Goal: Obtain resource: Download file/media

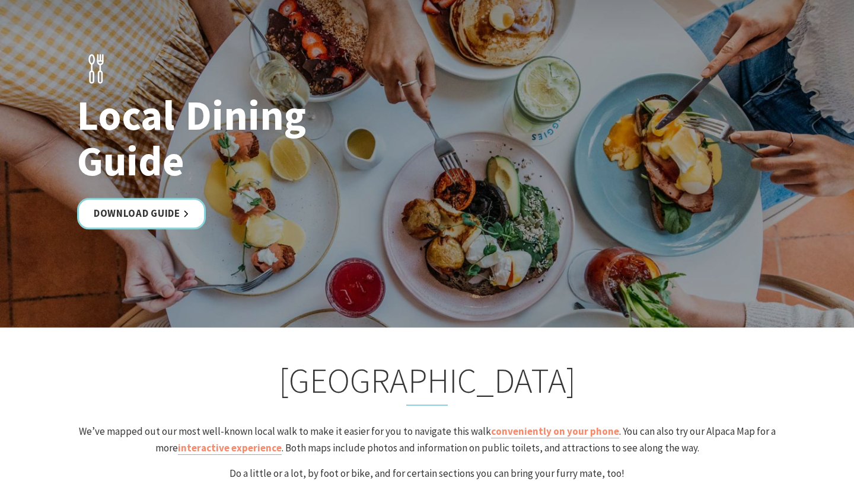
scroll to position [1935, 0]
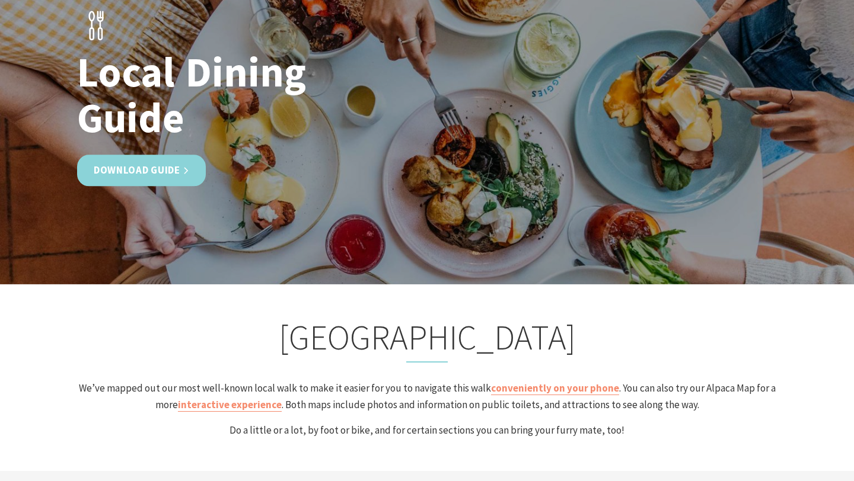
click at [146, 182] on link "Download Guide" at bounding box center [141, 170] width 129 height 31
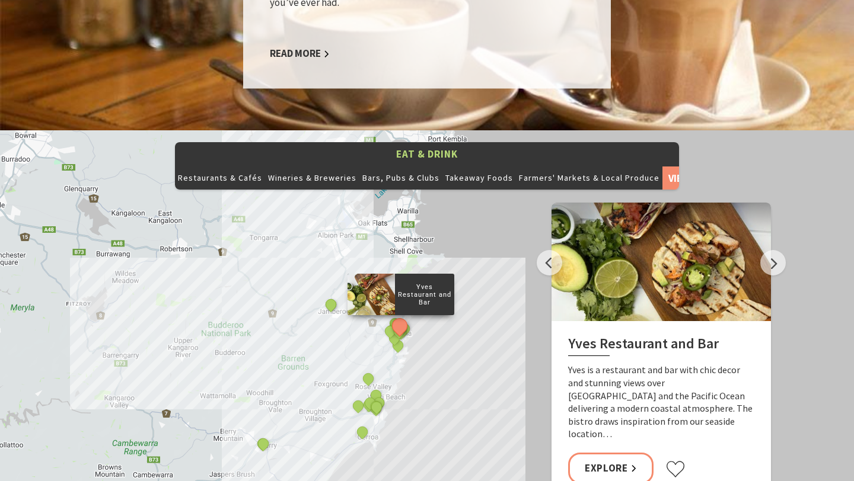
scroll to position [1345, 0]
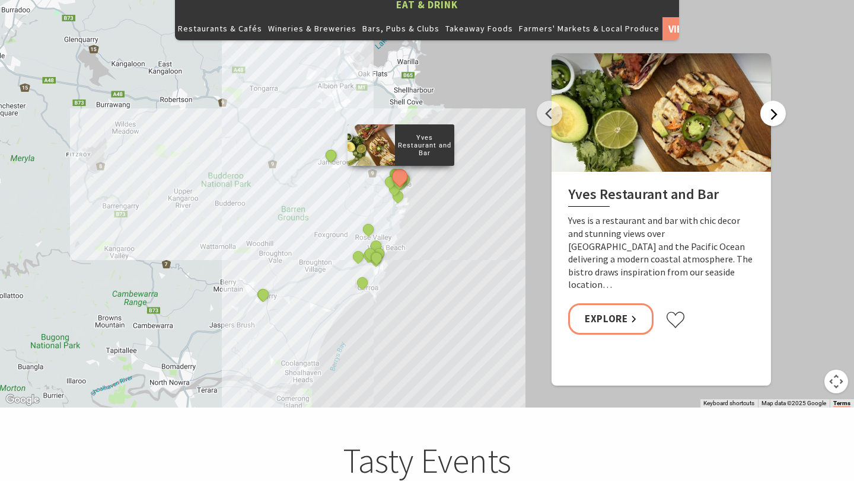
click at [771, 101] on button "Next" at bounding box center [772, 113] width 25 height 25
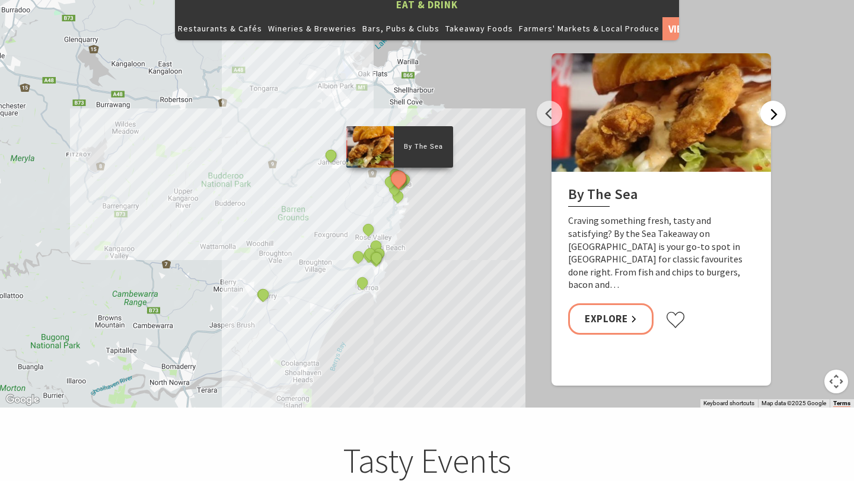
click at [771, 101] on button "Next" at bounding box center [772, 113] width 25 height 25
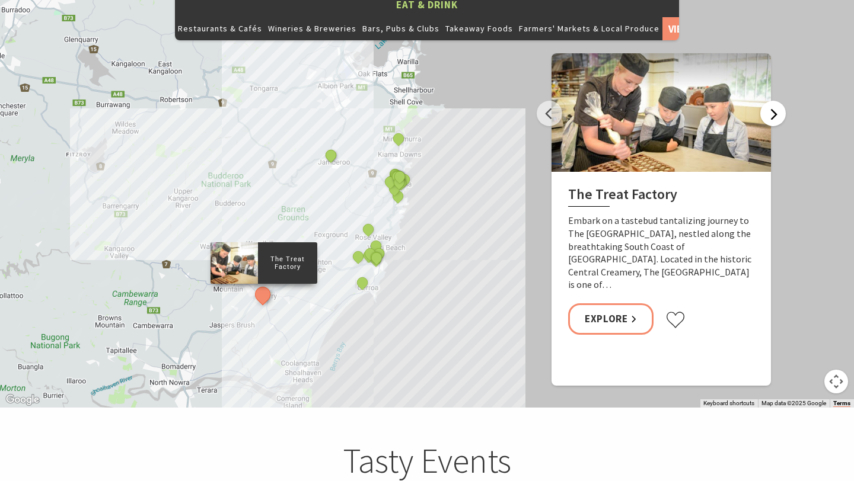
click at [771, 101] on button "Next" at bounding box center [772, 113] width 25 height 25
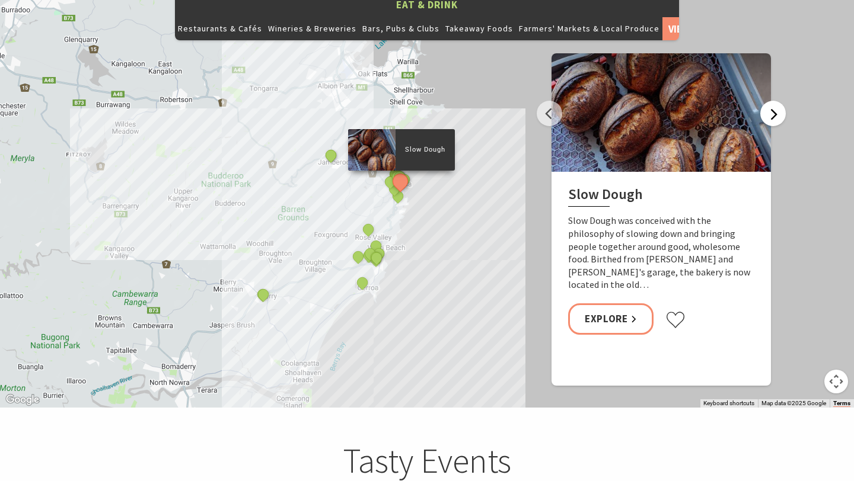
click at [771, 101] on button "Next" at bounding box center [772, 113] width 25 height 25
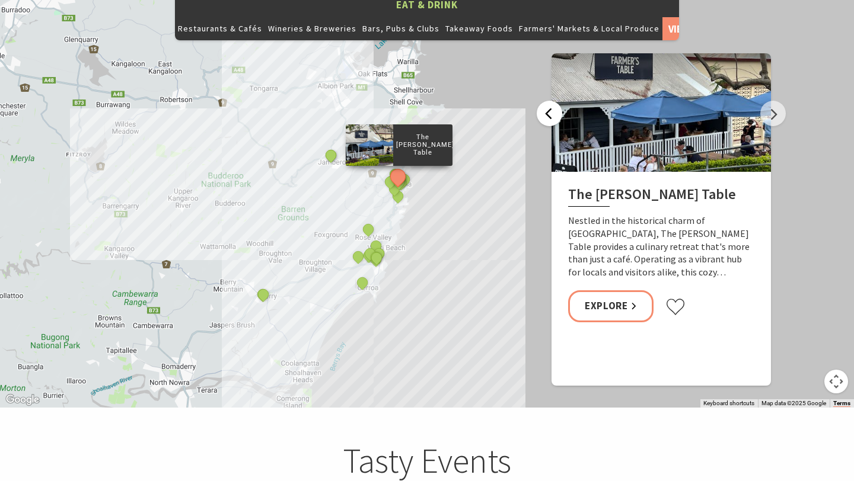
click at [549, 101] on button "Previous" at bounding box center [549, 113] width 25 height 25
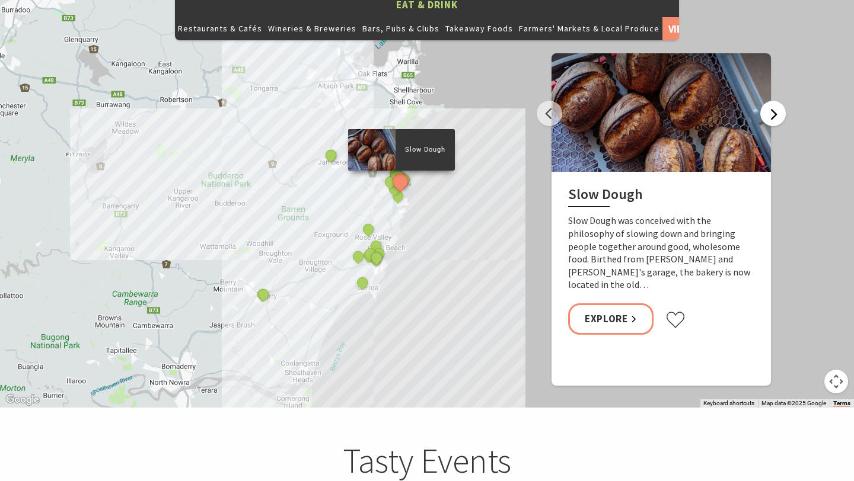
click at [779, 101] on button "Next" at bounding box center [772, 113] width 25 height 25
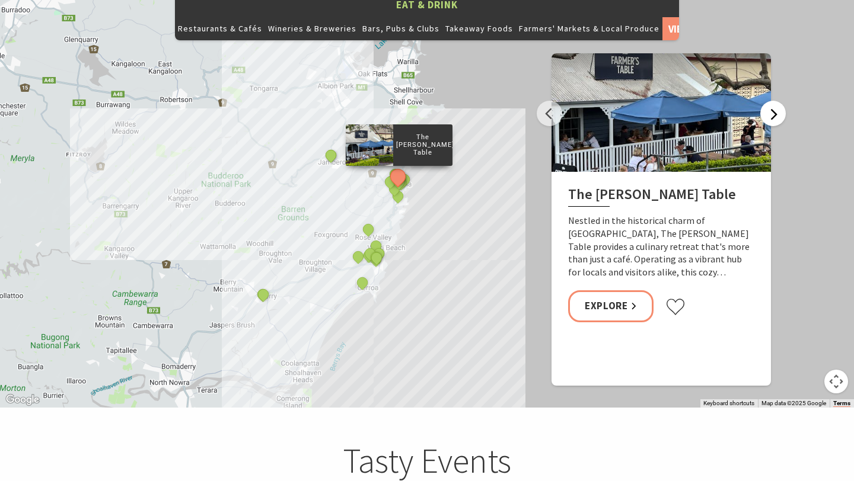
click at [779, 101] on button "Next" at bounding box center [772, 113] width 25 height 25
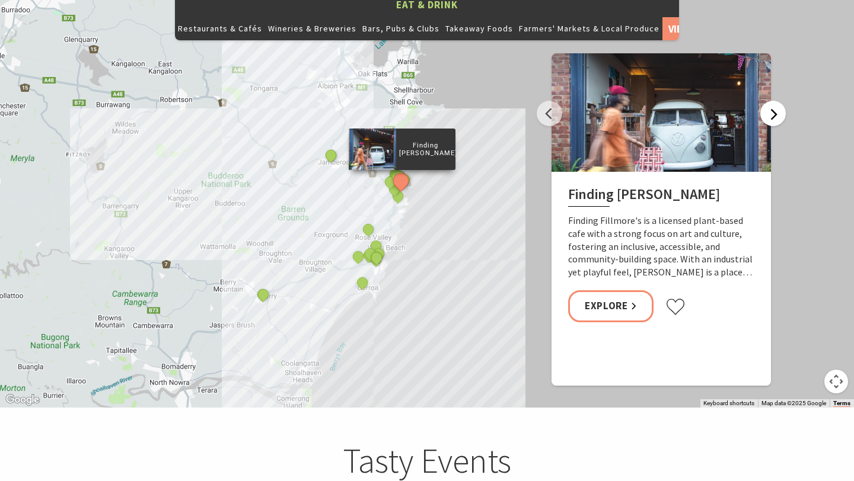
click at [779, 101] on button "Next" at bounding box center [772, 113] width 25 height 25
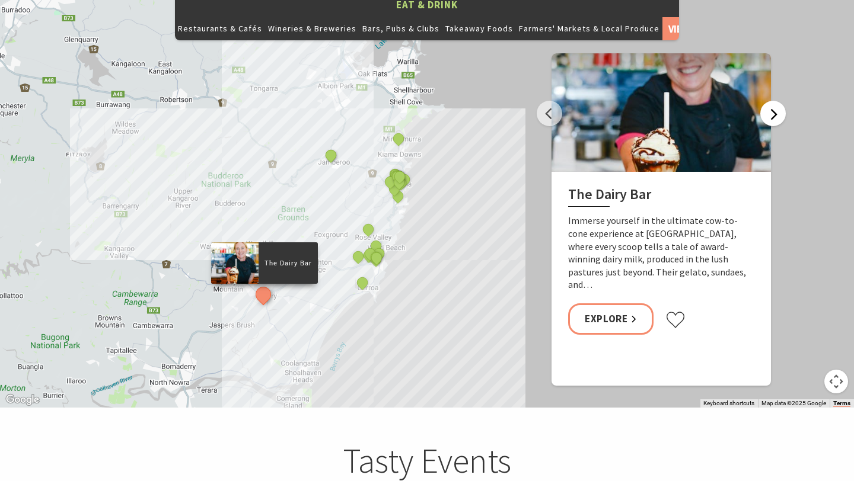
click at [779, 101] on button "Next" at bounding box center [772, 113] width 25 height 25
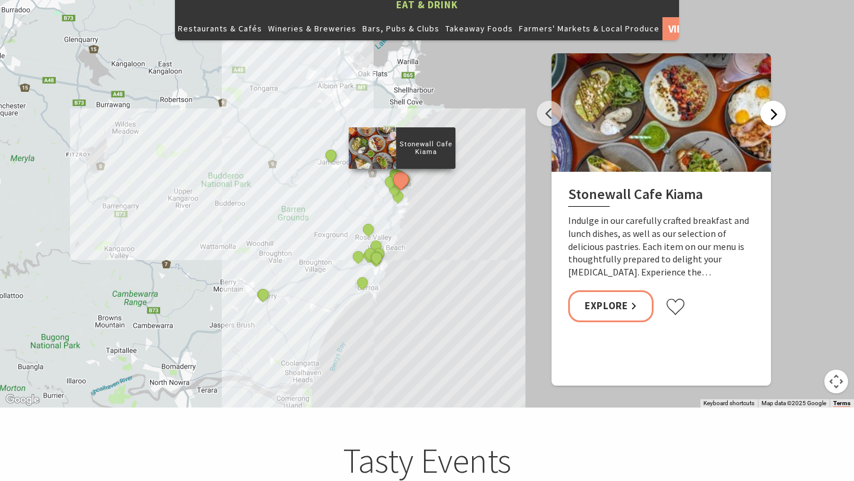
click at [779, 101] on button "Next" at bounding box center [772, 113] width 25 height 25
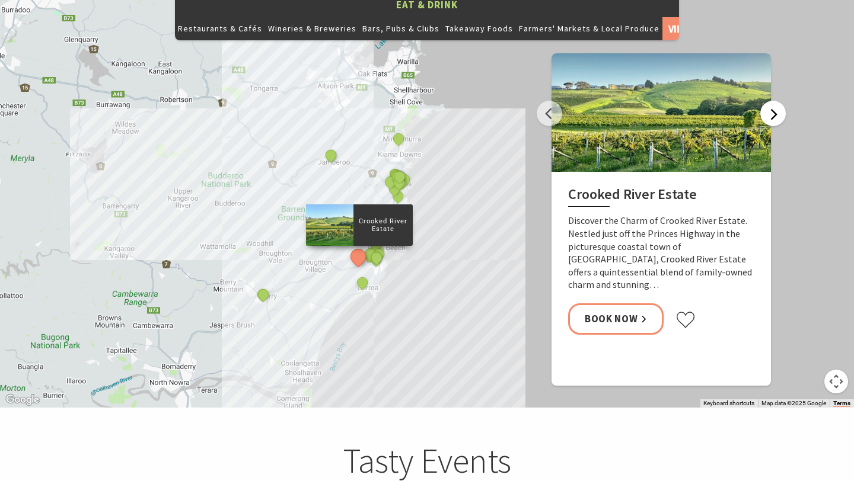
click at [779, 101] on button "Next" at bounding box center [772, 113] width 25 height 25
